Goal: Answer question/provide support

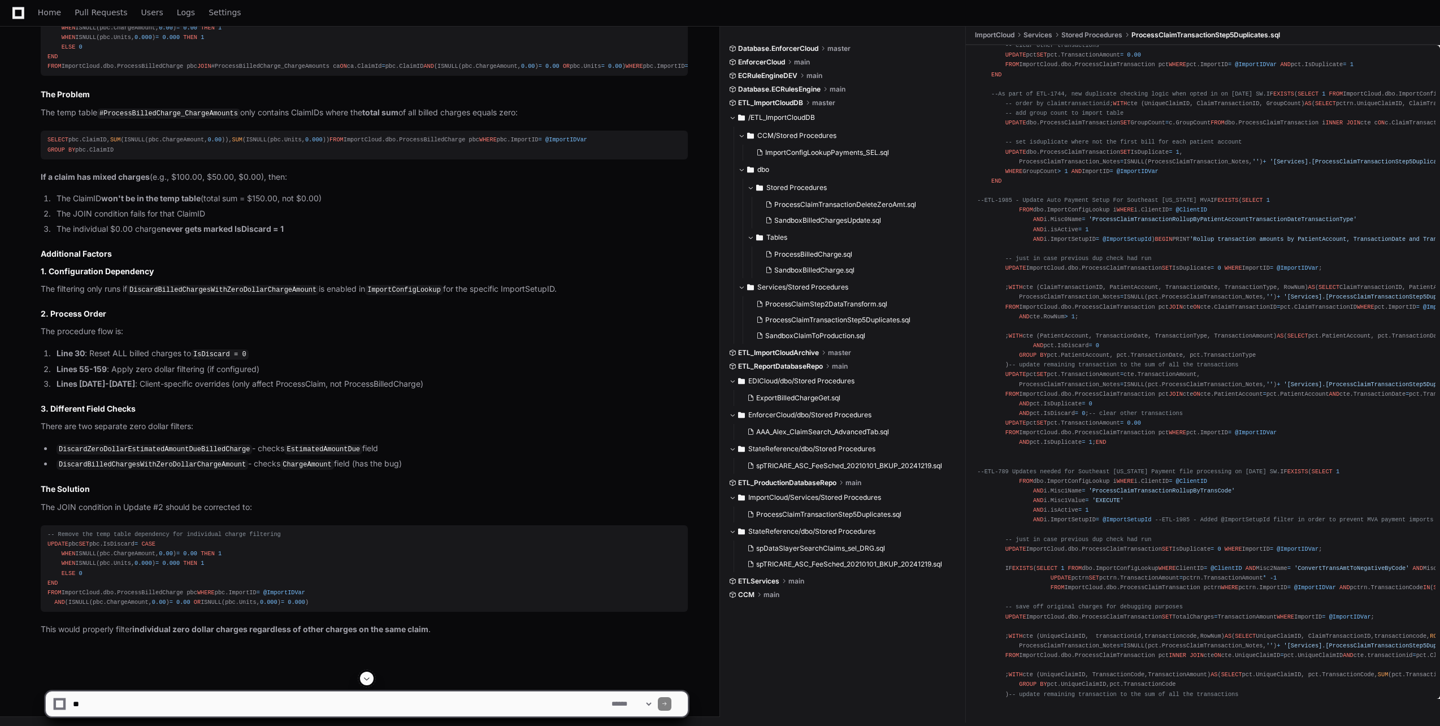
scroll to position [4848, 0]
click at [905, 674] on div at bounding box center [896, 698] width 353 height 54
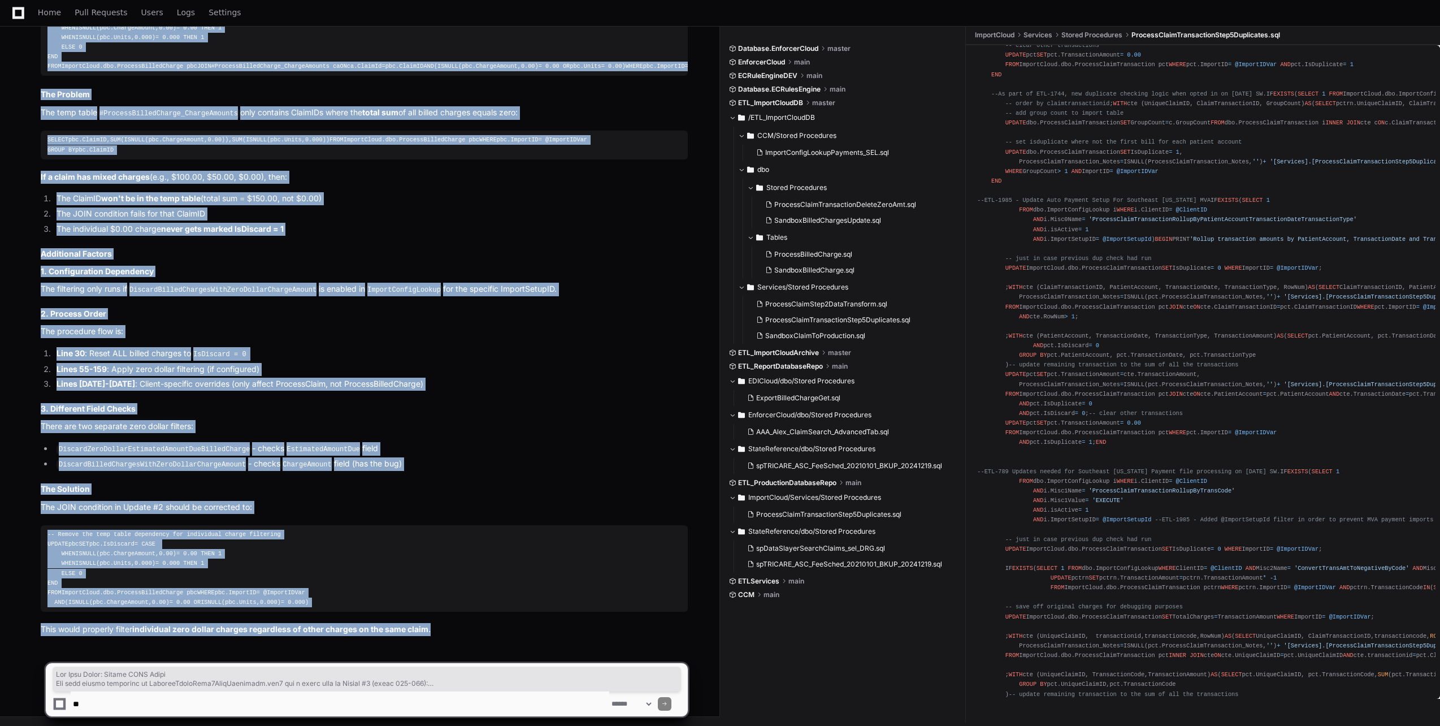
drag, startPoint x: 40, startPoint y: 236, endPoint x: 492, endPoint y: 624, distance: 595.9
click at [492, 624] on div "ProcessClaimStep2DataTransform.sql 1 Now I have a complete understanding of why…" at bounding box center [353, 256] width 670 height 757
copy article "The Root Cause: Flawed JOIN Logic The zero dollar filtering in ProcessClaimStep…"
click at [459, 478] on article "Based on my analysis of the ProcessClaimStep2DataTransform logic, BilledChargeI…" at bounding box center [364, 282] width 647 height 708
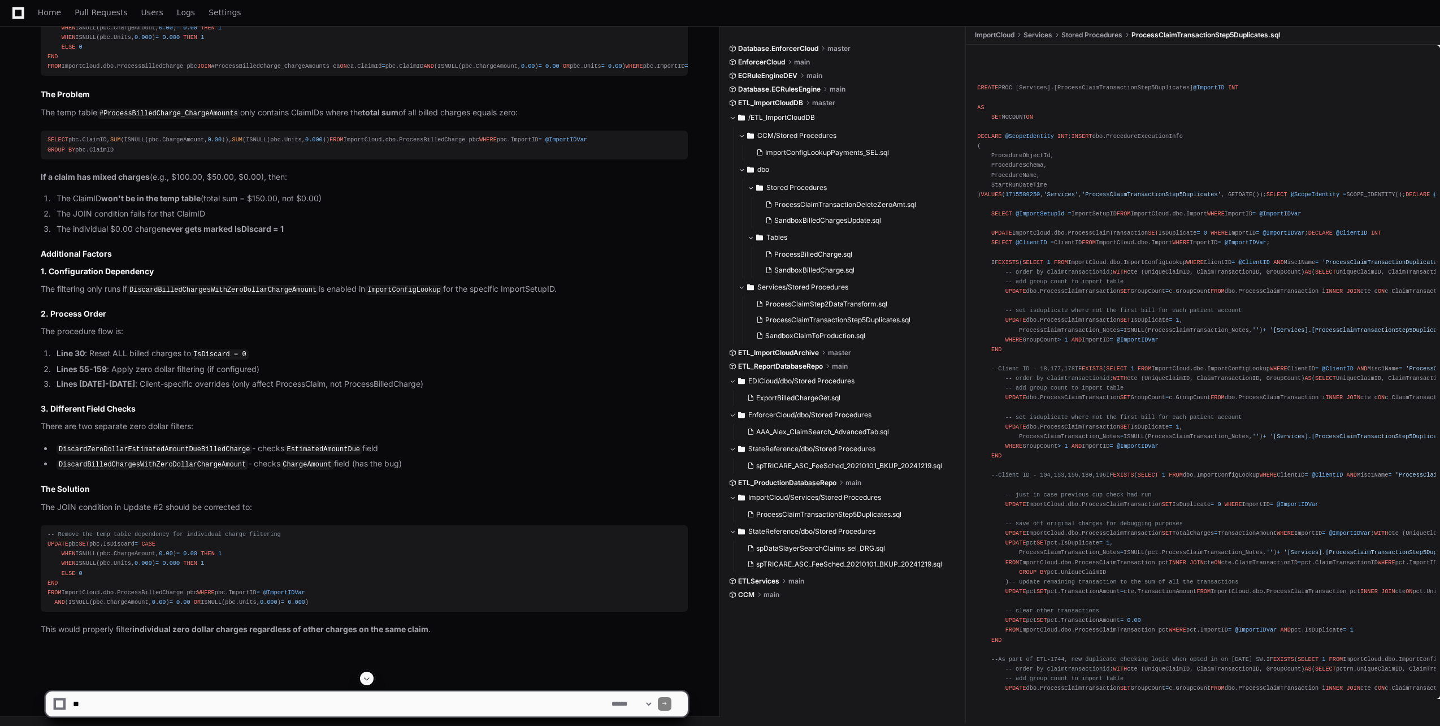
scroll to position [4509, 0]
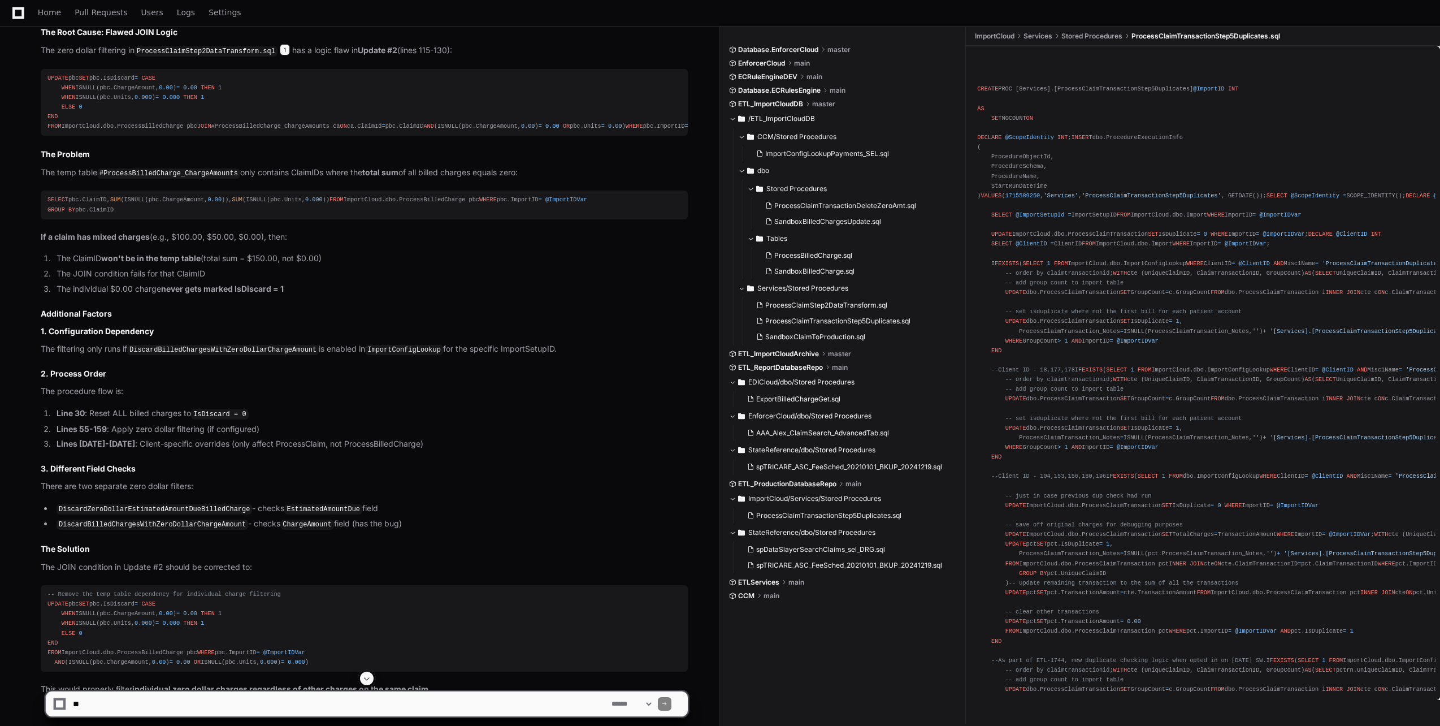
click at [280, 55] on span "1" at bounding box center [285, 49] width 10 height 11
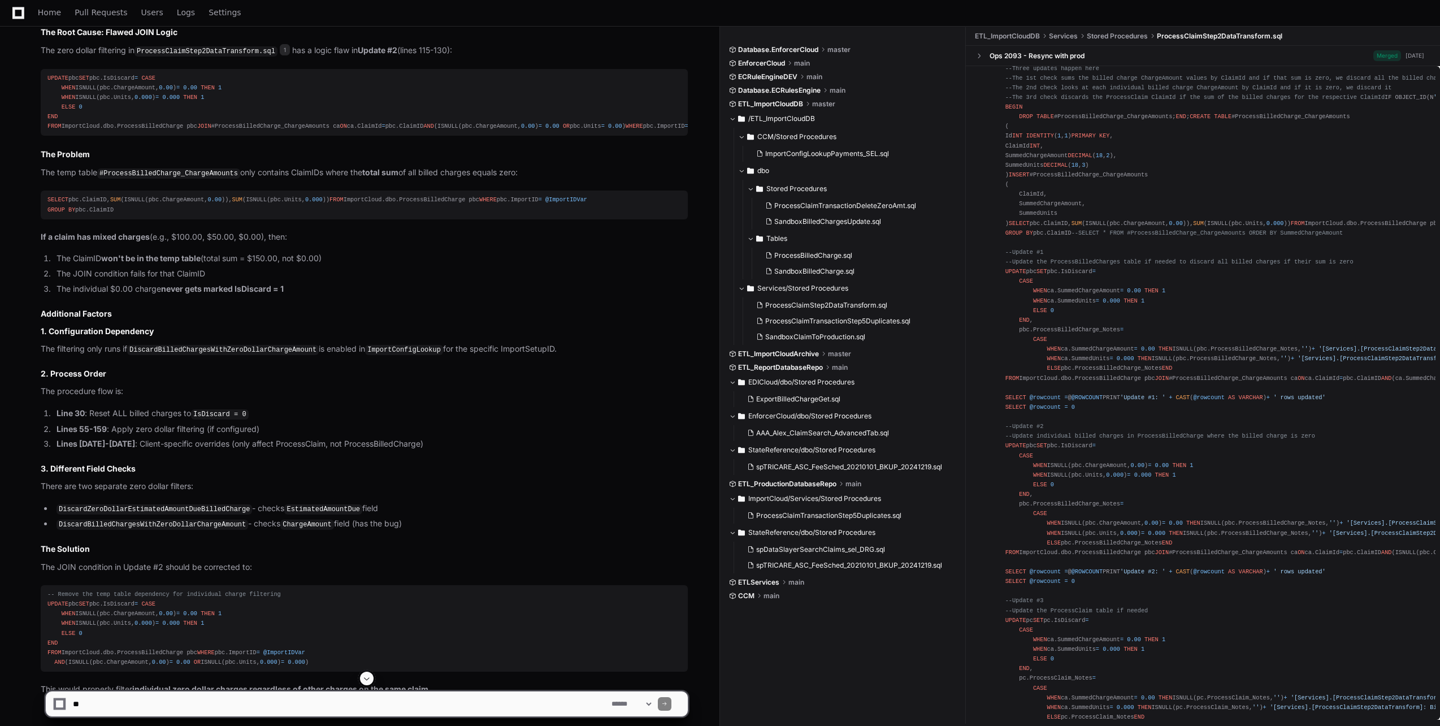
scroll to position [0, 0]
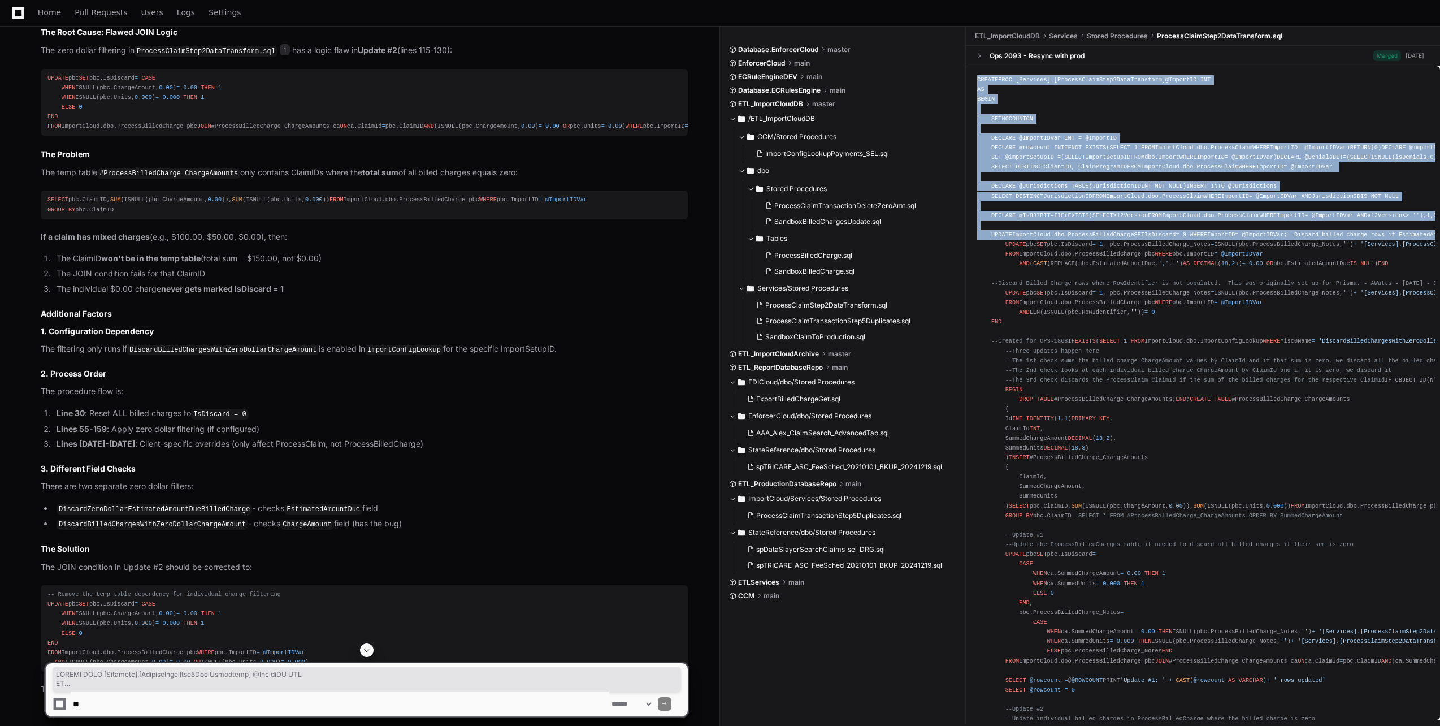
drag, startPoint x: 974, startPoint y: 79, endPoint x: 1214, endPoint y: 368, distance: 376.0
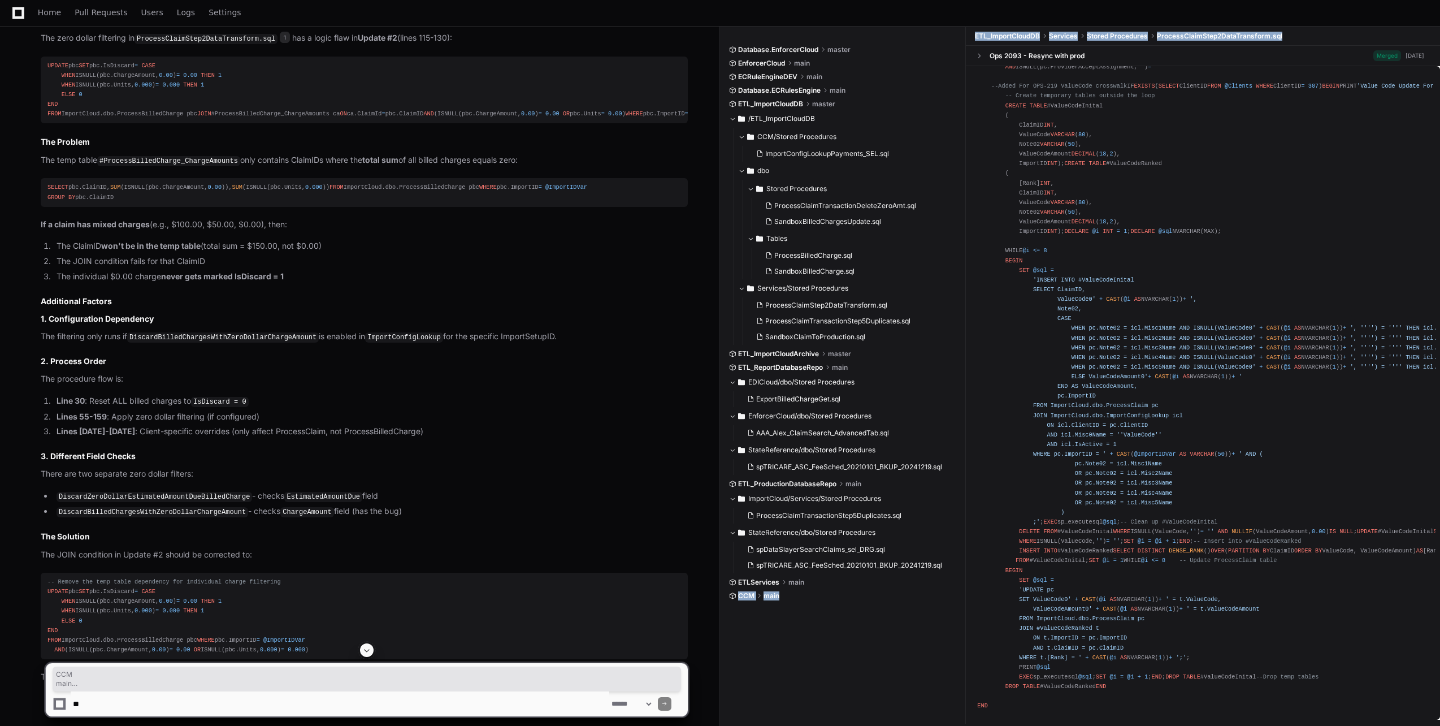
scroll to position [4848, 0]
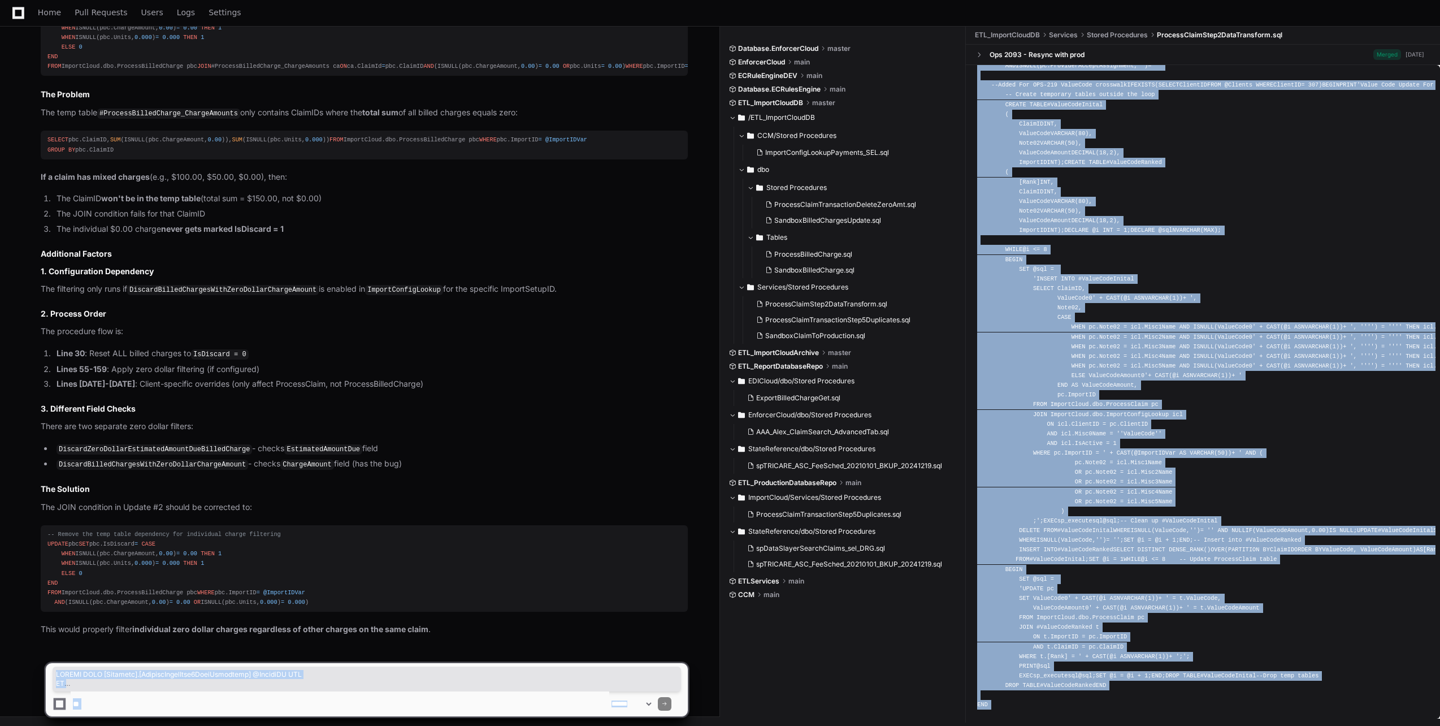
drag, startPoint x: 977, startPoint y: 77, endPoint x: 1223, endPoint y: 654, distance: 626.7
click at [349, 683] on span at bounding box center [367, 679] width 622 height 18
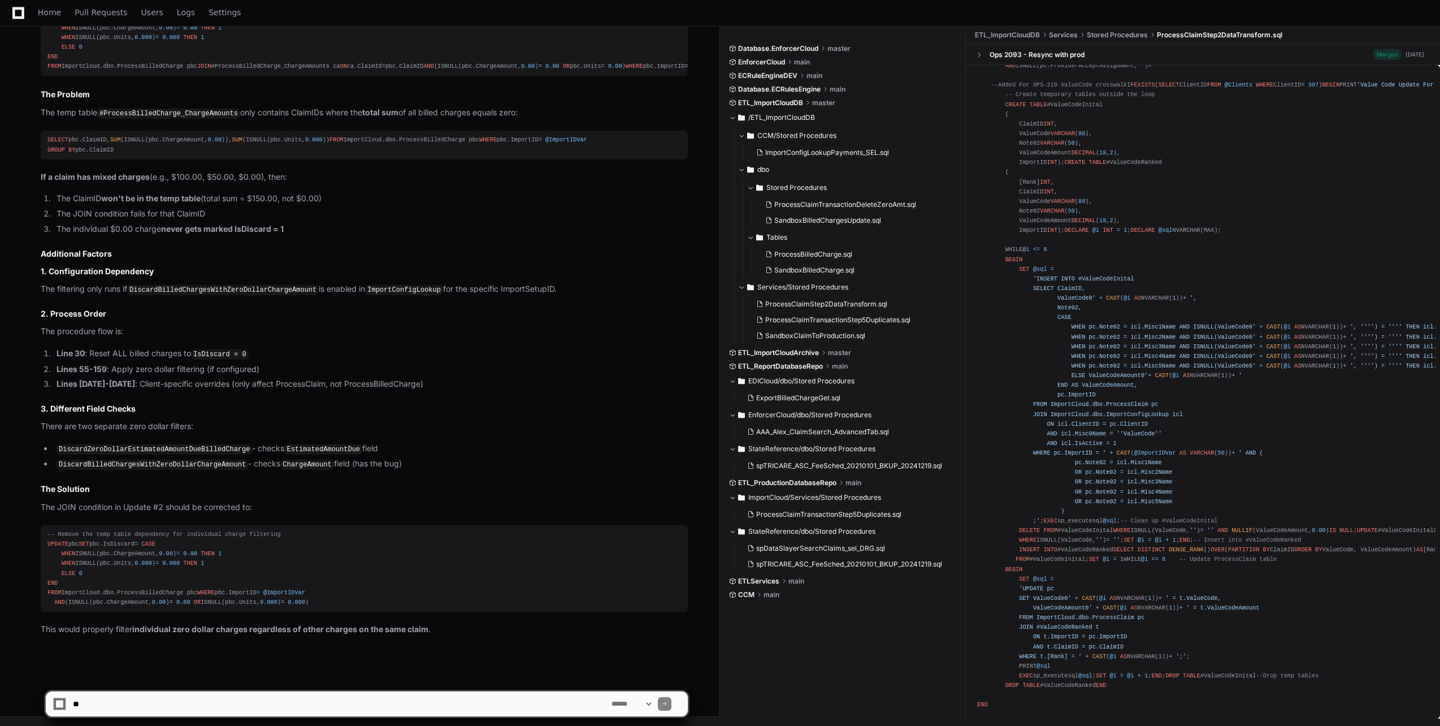
click at [240, 703] on textarea at bounding box center [340, 703] width 539 height 25
click at [193, 702] on textarea at bounding box center [340, 703] width 539 height 25
paste textarea "**********"
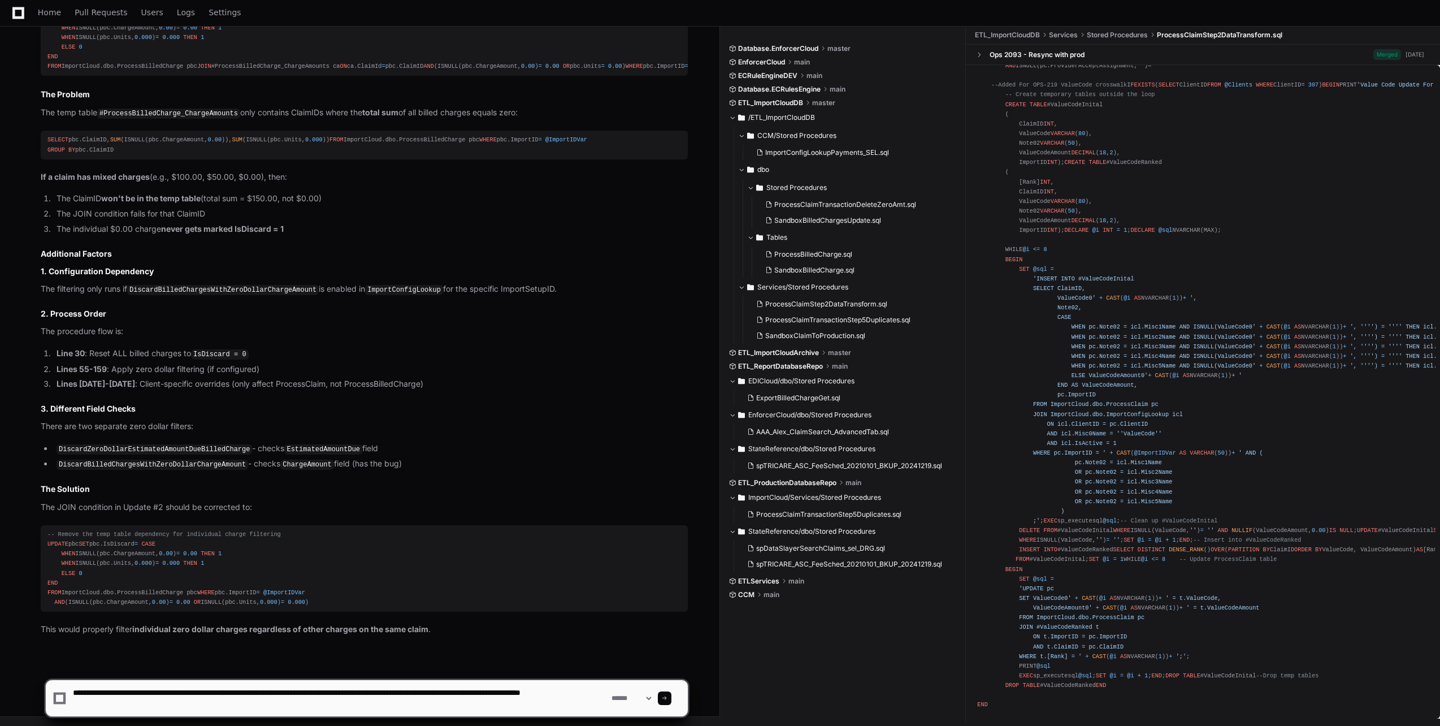
type textarea "**********"
